Goal: Transaction & Acquisition: Subscribe to service/newsletter

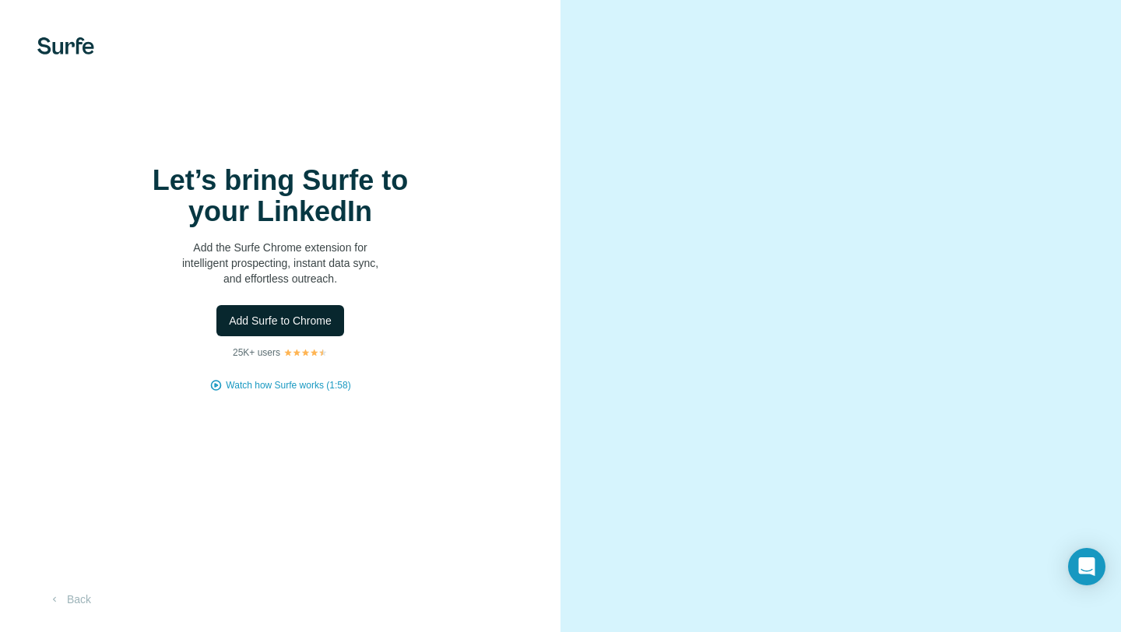
click at [315, 324] on span "Add Surfe to Chrome" at bounding box center [280, 321] width 103 height 16
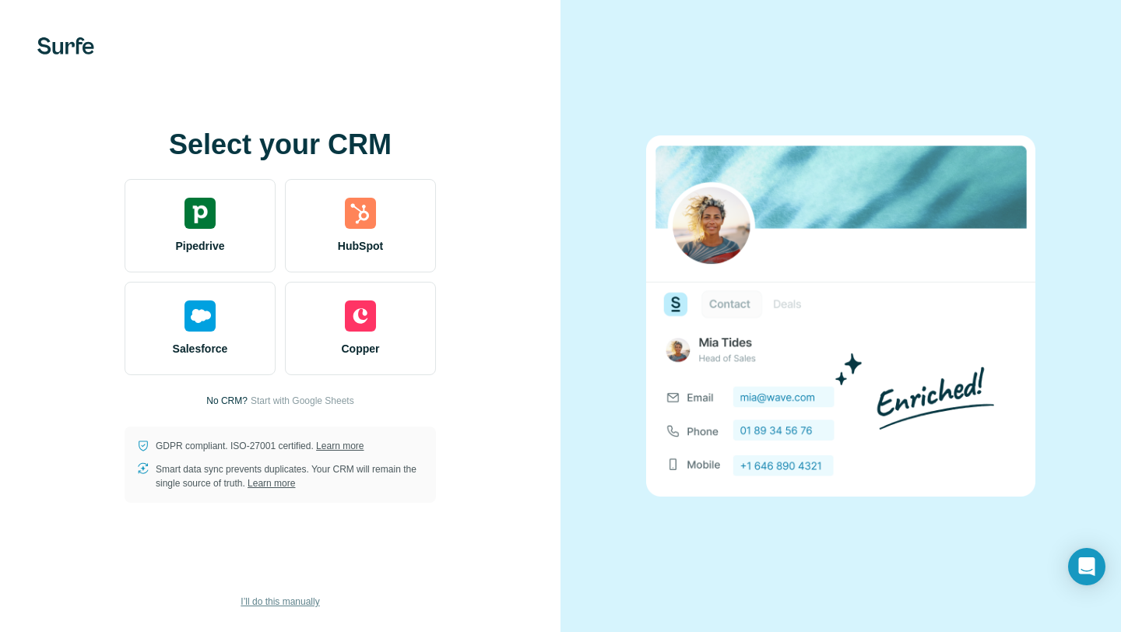
click at [275, 603] on span "I’ll do this manually" at bounding box center [280, 602] width 79 height 14
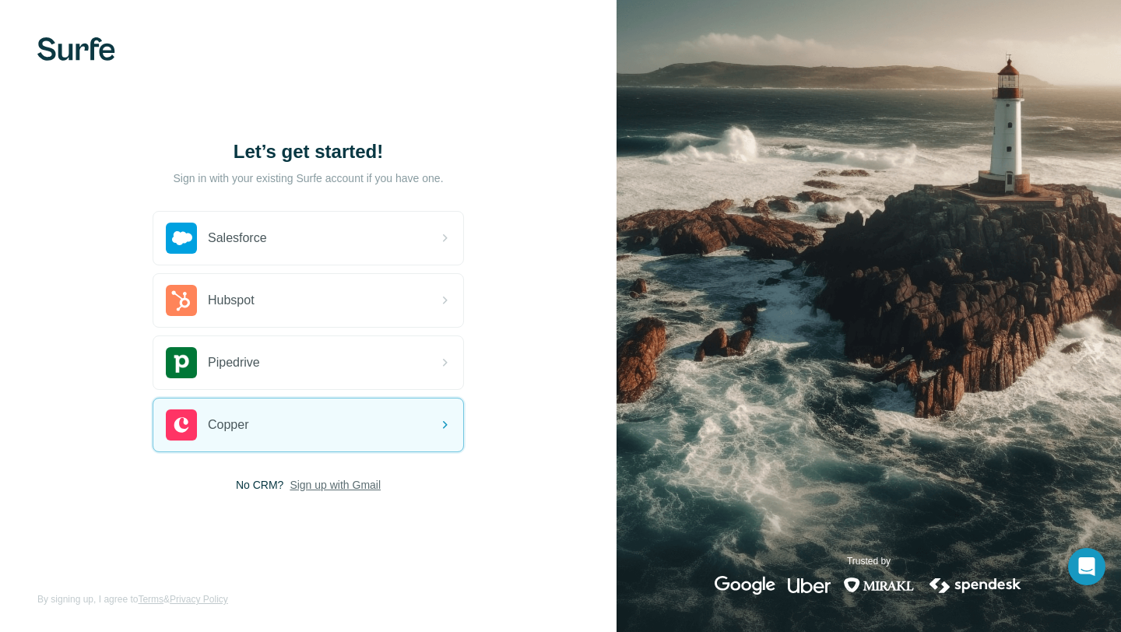
click at [314, 486] on span "Sign up with Gmail" at bounding box center [335, 485] width 91 height 16
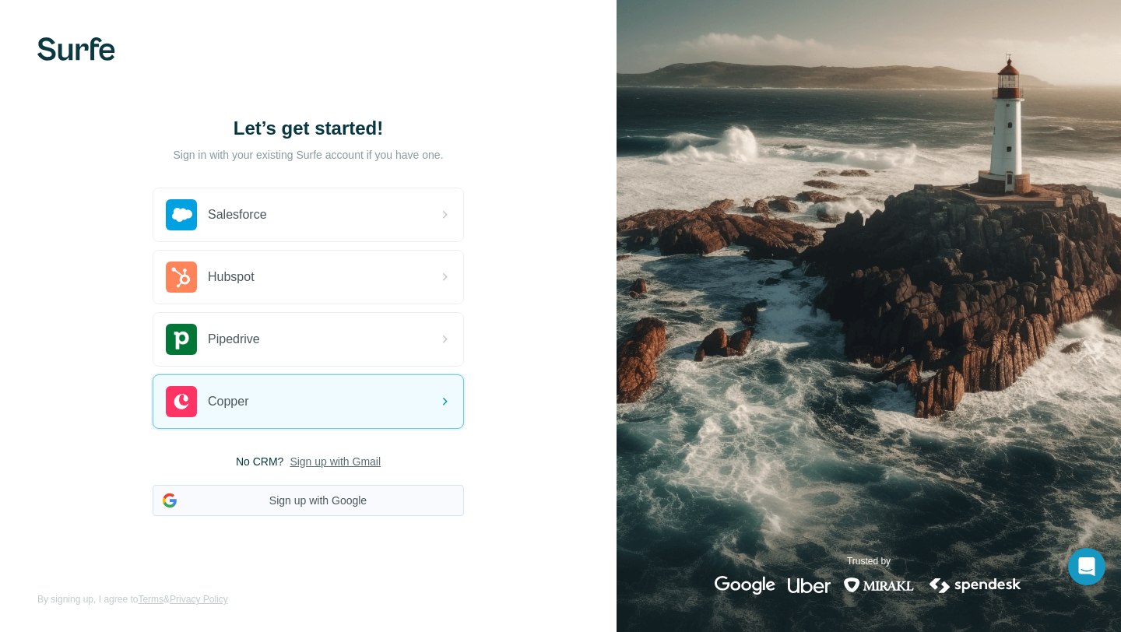
click at [329, 504] on button "Sign up with Google" at bounding box center [308, 500] width 311 height 31
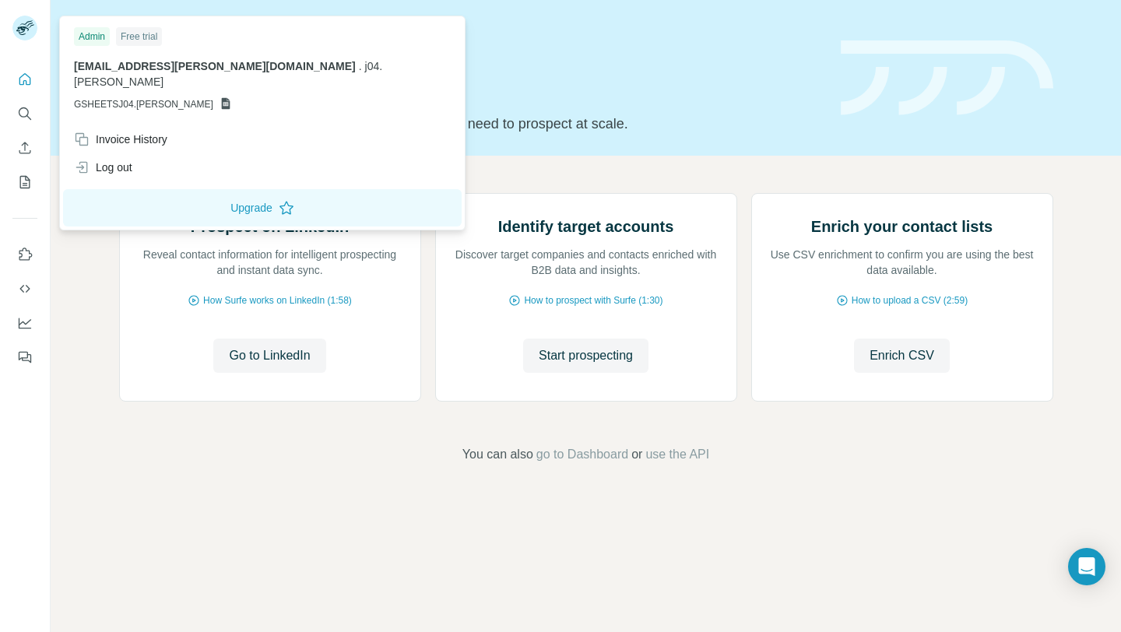
click at [26, 30] on rect at bounding box center [24, 28] width 25 height 25
click at [27, 23] on rect at bounding box center [24, 28] width 25 height 25
